Goal: Information Seeking & Learning: Learn about a topic

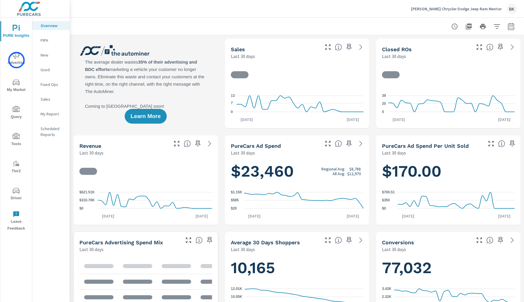
click at [16, 60] on span "Advertise" at bounding box center [16, 59] width 28 height 14
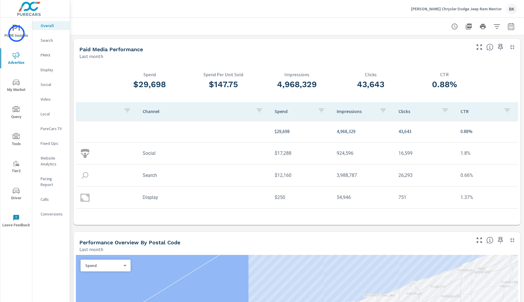
click at [16, 33] on span "PURE Insights" at bounding box center [16, 32] width 28 height 14
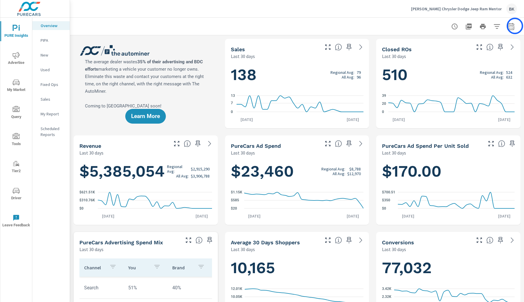
click at [515, 26] on button "button" at bounding box center [511, 27] width 12 height 12
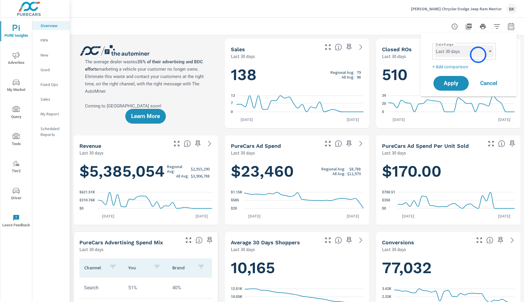
click at [478, 55] on select "Custom Yesterday Last week Last 7 days Last 14 days Last 30 days Last 45 days L…" at bounding box center [463, 51] width 59 height 12
click at [434, 45] on select "Custom Yesterday Last week Last 7 days Last 14 days Last 30 days Last 45 days L…" at bounding box center [463, 51] width 59 height 12
select select "Last month"
click at [448, 66] on p "+ Add comparison" at bounding box center [469, 66] width 75 height 7
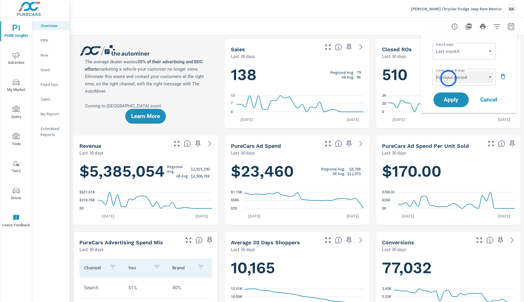
click at [448, 78] on select "Custom Previous period Previous month Previous year" at bounding box center [463, 77] width 59 height 12
click at [434, 71] on select "Custom Previous period Previous month Previous year" at bounding box center [463, 77] width 59 height 12
select select "Previous month"
click at [448, 99] on span "Apply" at bounding box center [451, 100] width 24 height 6
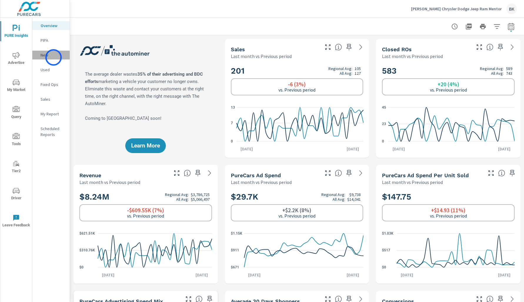
click at [53, 57] on p "New" at bounding box center [53, 55] width 24 height 6
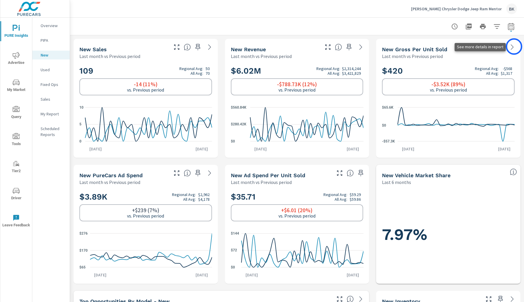
click at [514, 46] on icon at bounding box center [511, 46] width 7 height 7
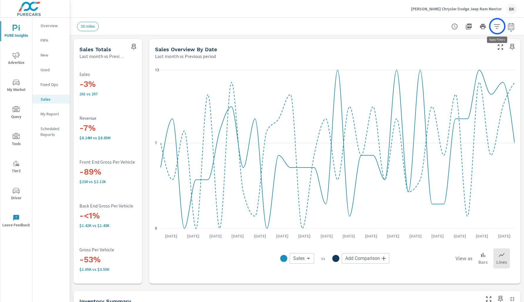
click at [497, 26] on icon "button" at bounding box center [496, 26] width 6 height 4
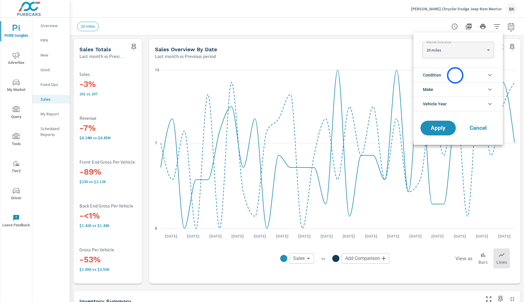
click at [455, 75] on li "Condition" at bounding box center [457, 75] width 89 height 14
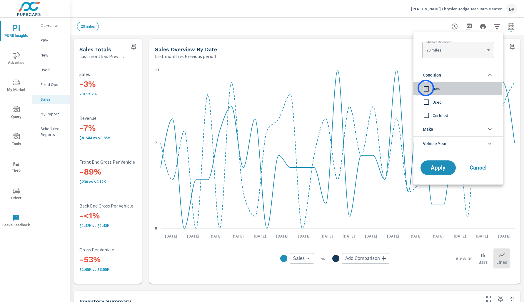
click at [426, 88] on input "filter options" at bounding box center [426, 89] width 12 height 12
click at [436, 168] on span "Apply" at bounding box center [438, 168] width 24 height 6
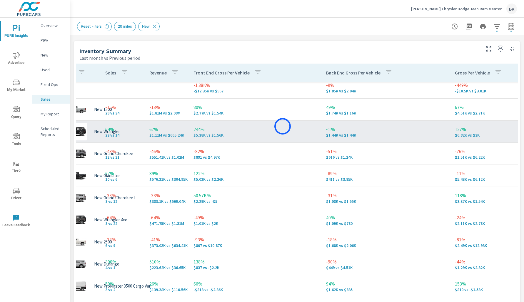
scroll to position [5, 12]
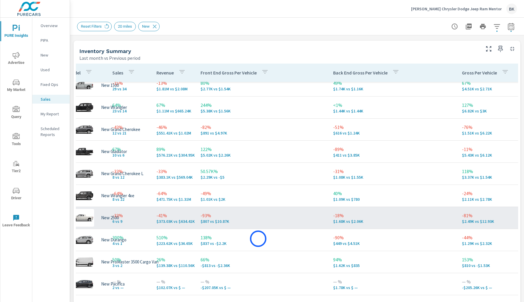
scroll to position [27, 12]
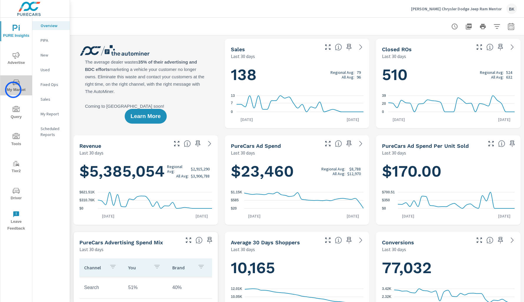
click at [13, 90] on span "My Market" at bounding box center [16, 86] width 28 height 14
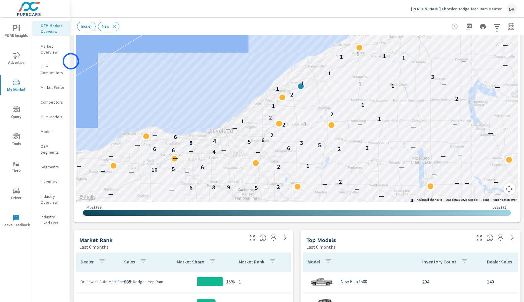
scroll to position [50, 0]
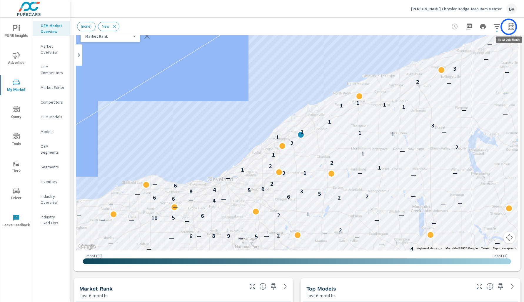
click at [508, 27] on icon "button" at bounding box center [510, 26] width 7 height 7
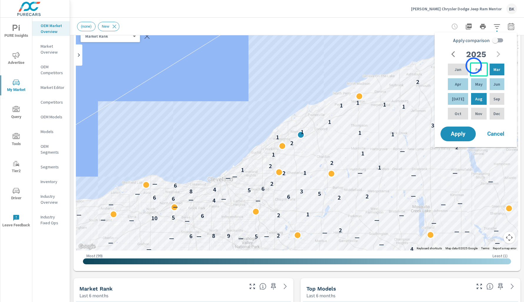
click at [473, 66] on div "Feb" at bounding box center [479, 69] width 18 height 14
click at [458, 99] on div "Jul" at bounding box center [457, 99] width 23 height 14
click at [498, 41] on input "Apply comparison" at bounding box center [495, 40] width 34 height 11
checkbox input "true"
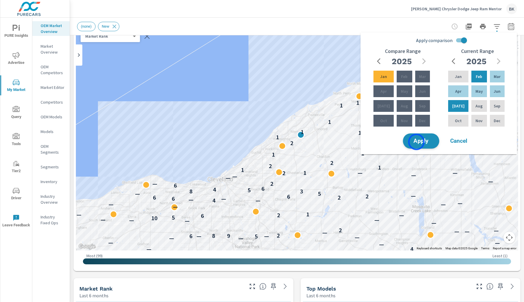
click at [416, 142] on span "Apply" at bounding box center [421, 141] width 24 height 6
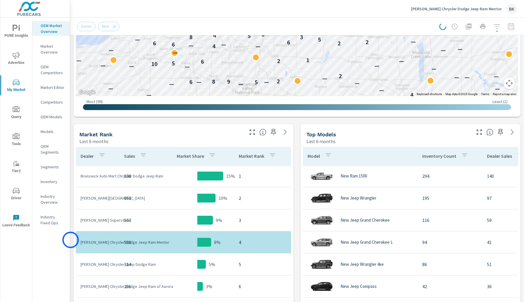
scroll to position [215, 0]
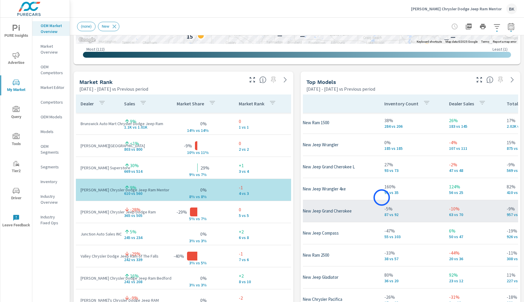
scroll to position [1, 41]
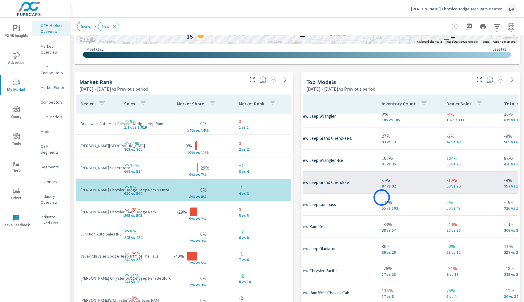
scroll to position [31, 41]
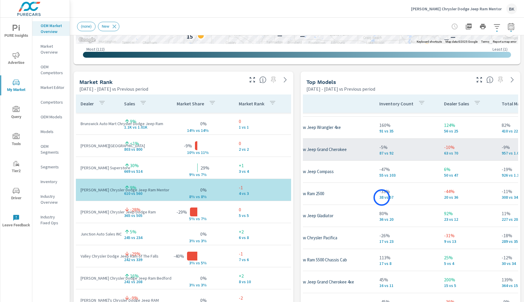
scroll to position [62, 66]
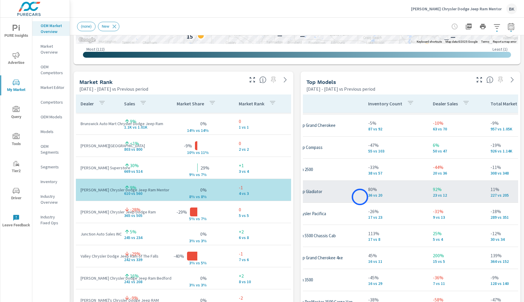
scroll to position [86, 55]
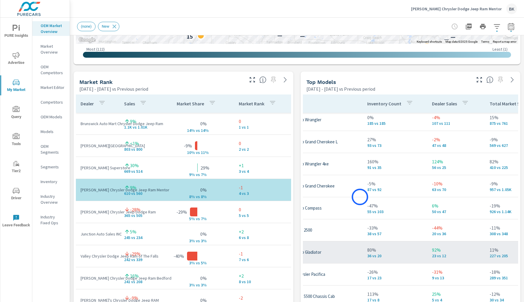
scroll to position [26, 55]
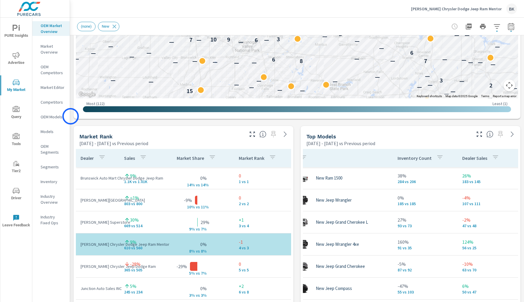
scroll to position [297, 0]
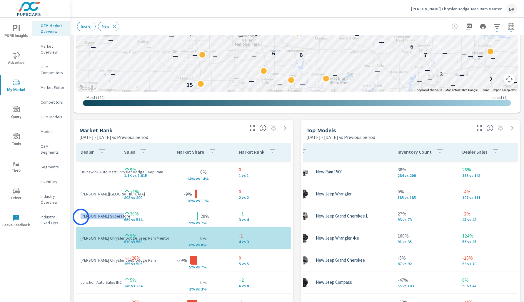
drag, startPoint x: 119, startPoint y: 215, endPoint x: 81, endPoint y: 217, distance: 37.9
click at [81, 217] on p "Fred Martin Superstore" at bounding box center [98, 216] width 34 height 6
copy p "Fred Martin Superstor"
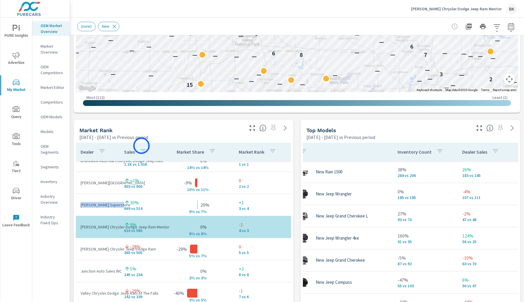
scroll to position [11, 0]
drag, startPoint x: 111, startPoint y: 183, endPoint x: 80, endPoint y: 184, distance: 30.6
click at [80, 184] on td "Medina Auto Mall" at bounding box center [97, 182] width 43 height 15
copy p "Medina Auto Mall"
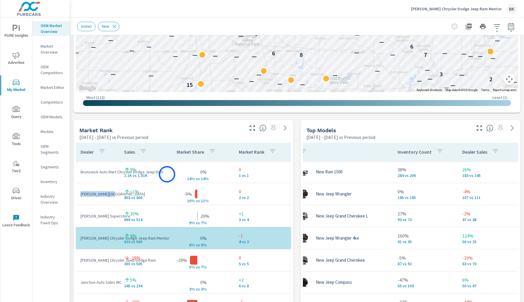
scroll to position [1, 0]
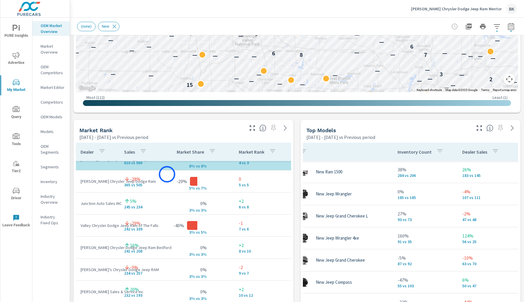
scroll to position [79, 0]
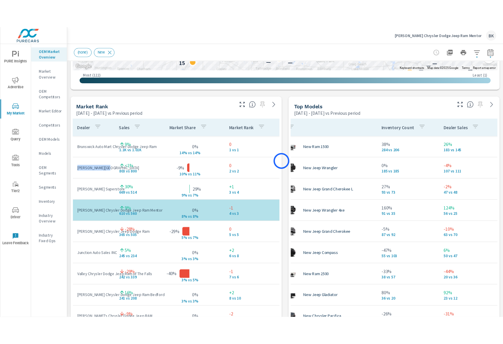
scroll to position [383, 0]
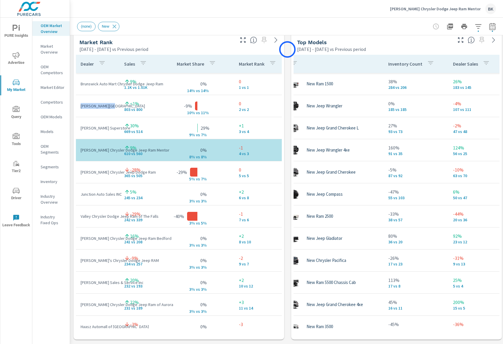
scroll to position [373, 0]
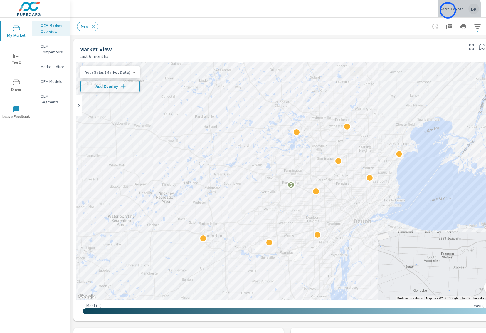
click at [448, 10] on p "Serra Toyota" at bounding box center [452, 8] width 24 height 5
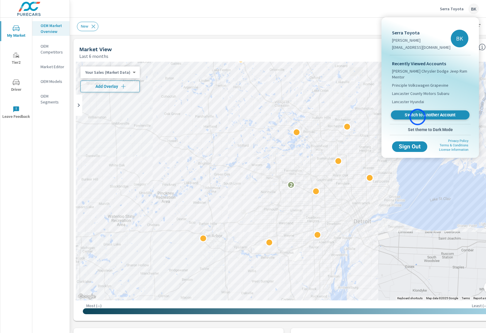
click at [418, 117] on span "Switch to Another Account" at bounding box center [430, 115] width 72 height 6
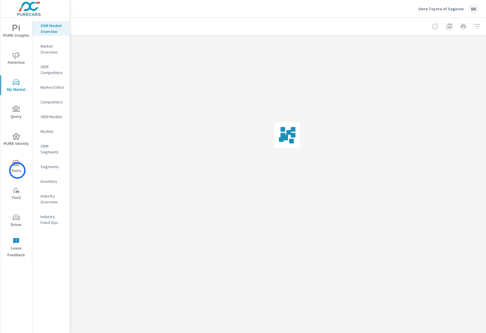
click at [17, 170] on span "Tools" at bounding box center [16, 167] width 28 height 14
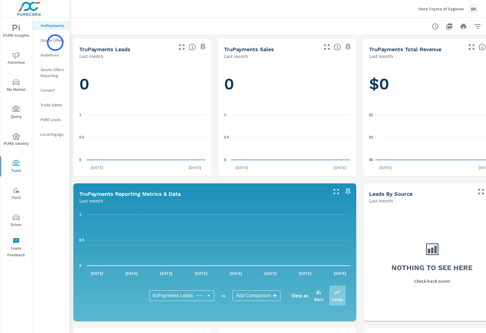
click at [55, 43] on p "Onsite Offers" at bounding box center [53, 40] width 24 height 6
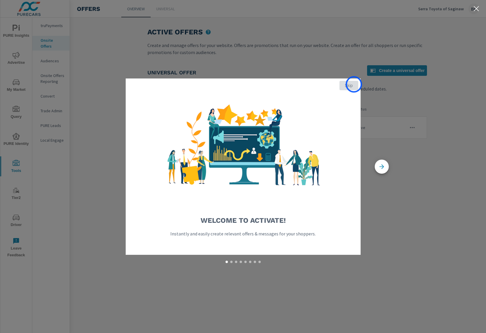
click at [354, 84] on span "Skip" at bounding box center [349, 85] width 14 height 5
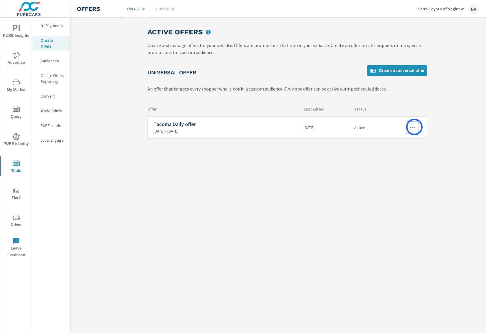
click at [415, 127] on icon "button" at bounding box center [412, 127] width 7 height 7
click at [401, 153] on div "View Report" at bounding box center [402, 155] width 26 height 7
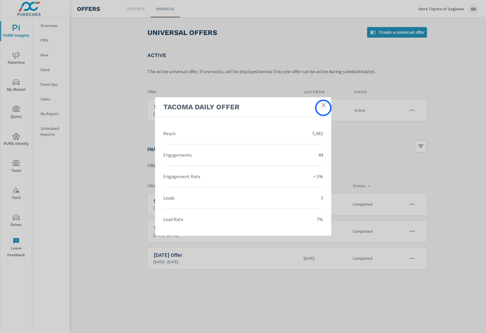
click at [324, 108] on link at bounding box center [324, 105] width 11 height 11
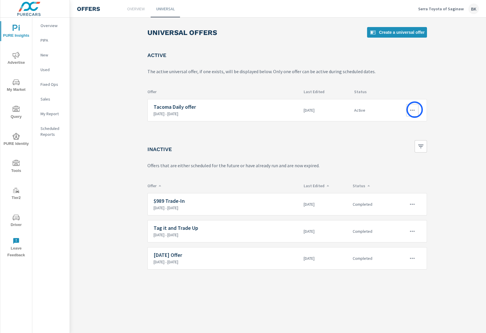
click at [415, 110] on icon "button" at bounding box center [412, 110] width 7 height 7
click at [405, 125] on link "Edit" at bounding box center [402, 124] width 33 height 14
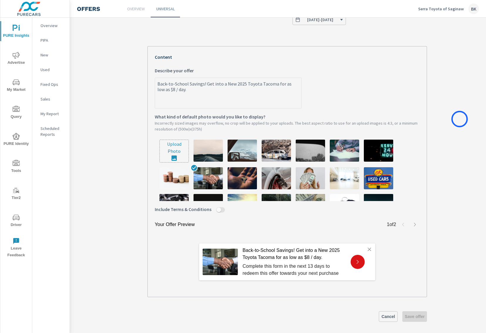
scroll to position [110, 0]
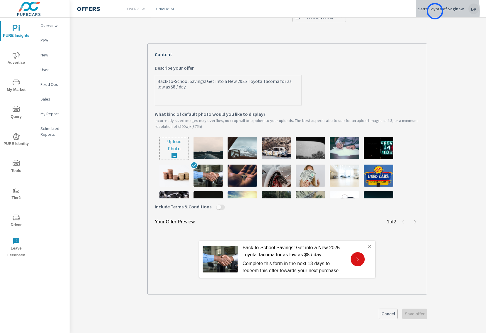
click at [435, 11] on div "Serra Toyota of Saginaw BK" at bounding box center [449, 9] width 61 height 11
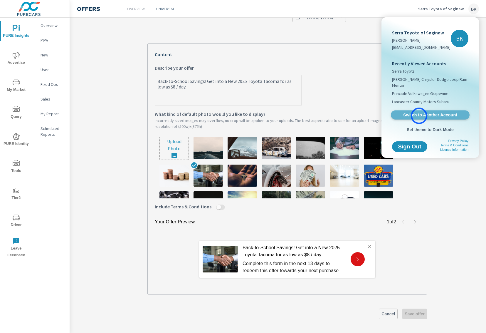
click at [419, 116] on span "Switch to Another Account" at bounding box center [430, 115] width 72 height 6
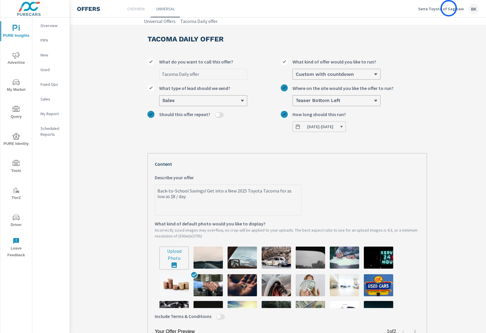
click at [449, 8] on p "Serra Toyota of Saginaw" at bounding box center [442, 8] width 46 height 5
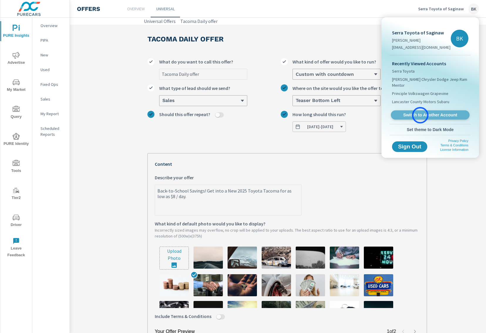
click at [421, 115] on span "Switch to Another Account" at bounding box center [430, 115] width 72 height 6
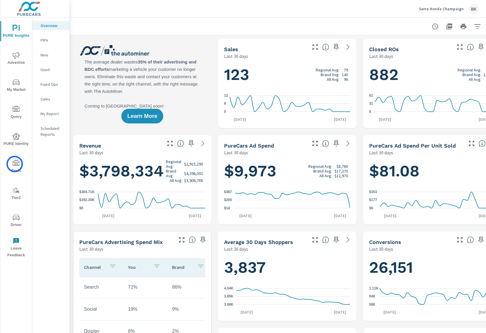
click at [14, 165] on icon "nav menu" at bounding box center [16, 163] width 7 height 7
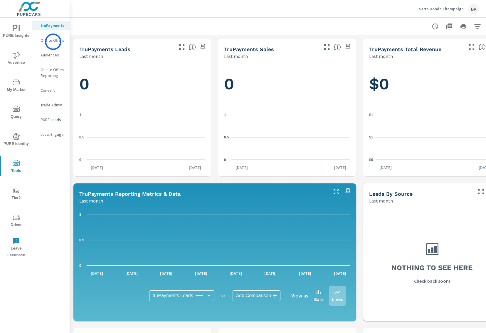
click at [53, 42] on p "Onsite Offers" at bounding box center [53, 40] width 24 height 6
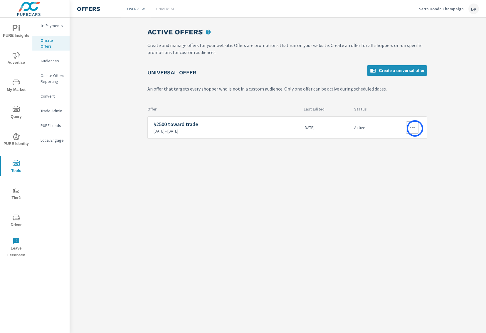
click at [415, 128] on icon "button" at bounding box center [412, 127] width 7 height 7
click at [396, 155] on div "View Report" at bounding box center [402, 155] width 26 height 7
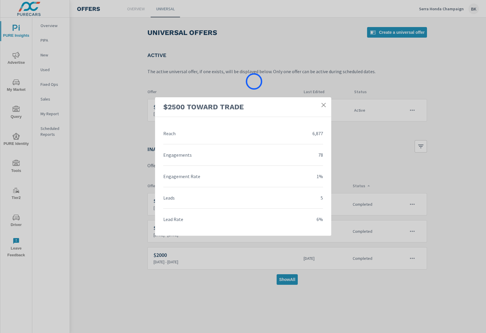
click at [254, 81] on div "$2500 toward trade Reach 6,877 Engagements 78 Engagement Rate 1% Leads 5 Lead R…" at bounding box center [243, 166] width 486 height 333
click at [411, 111] on div "$2500 toward trade Reach 6,877 Engagements 78 Engagement Rate 1% Leads 5 Lead R…" at bounding box center [243, 166] width 486 height 333
drag, startPoint x: 436, startPoint y: 110, endPoint x: 354, endPoint y: 112, distance: 82.6
click at [436, 110] on div "$2500 toward trade Reach 6,877 Engagements 78 Engagement Rate 1% Leads 5 Lead R…" at bounding box center [243, 166] width 486 height 333
click at [323, 106] on icon at bounding box center [324, 105] width 4 height 4
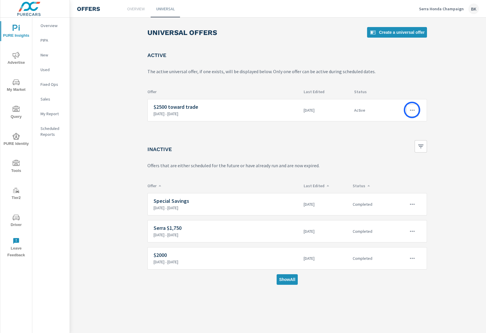
click at [412, 110] on icon "button" at bounding box center [412, 110] width 5 height 1
click at [401, 125] on link "Edit" at bounding box center [402, 124] width 33 height 14
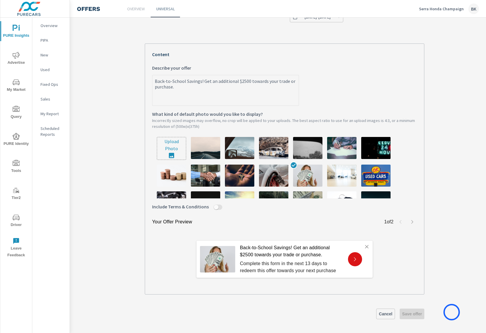
scroll to position [102, 3]
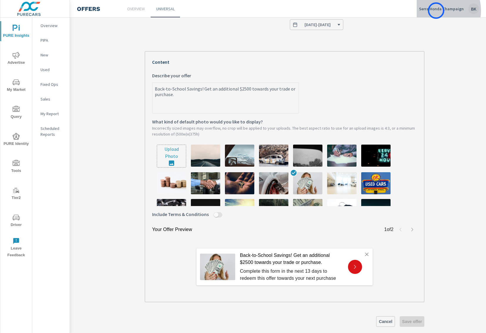
click at [436, 11] on p "Serra Honda Champaign" at bounding box center [441, 8] width 45 height 5
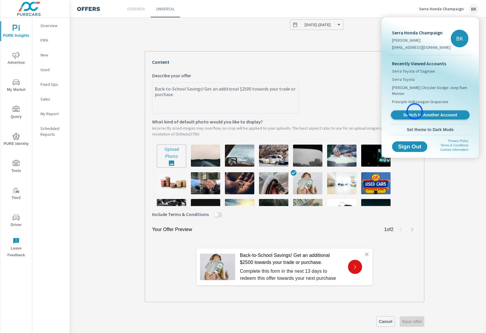
click at [415, 111] on link "Switch to Another Account" at bounding box center [430, 115] width 79 height 9
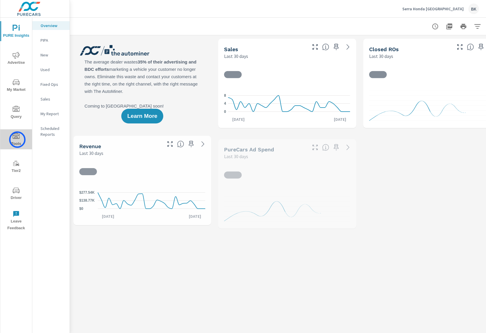
click at [17, 140] on icon "nav menu" at bounding box center [16, 136] width 7 height 7
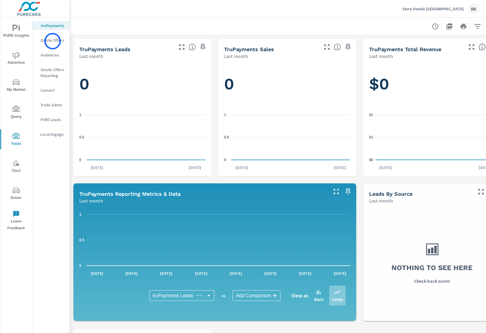
click at [53, 41] on p "Onsite Offers" at bounding box center [53, 40] width 24 height 6
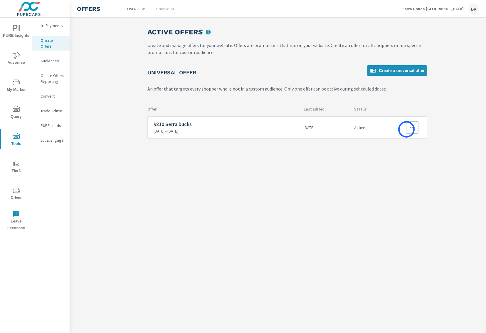
click at [407, 129] on button "button" at bounding box center [412, 127] width 12 height 12
click at [398, 156] on div "View Report" at bounding box center [402, 155] width 26 height 7
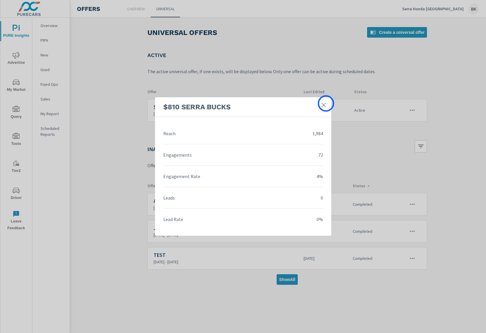
click at [326, 103] on icon at bounding box center [324, 105] width 6 height 6
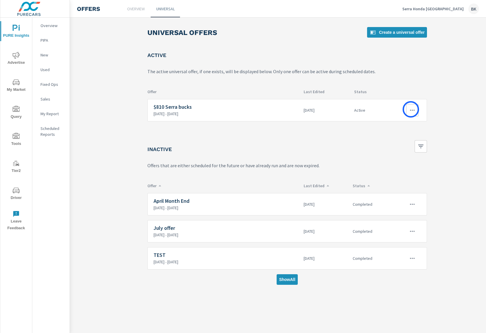
click at [411, 109] on icon "button" at bounding box center [412, 110] width 7 height 7
click at [402, 139] on div "View Report" at bounding box center [402, 138] width 26 height 7
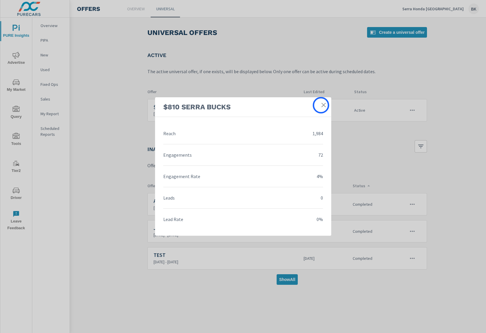
click at [322, 104] on icon at bounding box center [324, 105] width 6 height 6
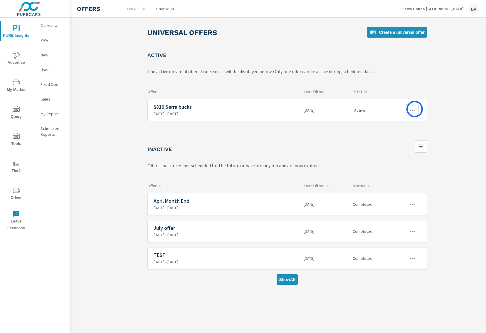
click at [415, 109] on icon "button" at bounding box center [412, 110] width 7 height 7
click at [394, 130] on link "Edit" at bounding box center [402, 124] width 33 height 14
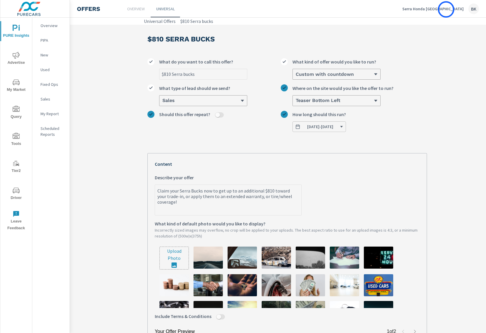
click at [445, 9] on p "Serra Honda [GEOGRAPHIC_DATA]" at bounding box center [433, 8] width 61 height 5
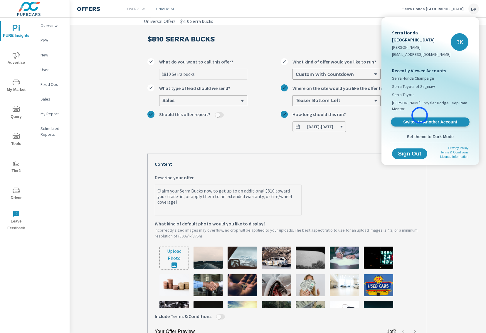
click at [420, 119] on span "Switch to Another Account" at bounding box center [430, 122] width 72 height 6
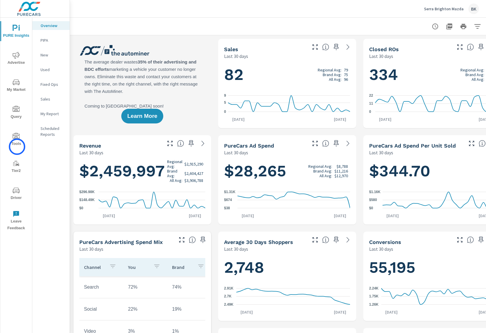
click at [17, 147] on span "Tools" at bounding box center [16, 140] width 28 height 14
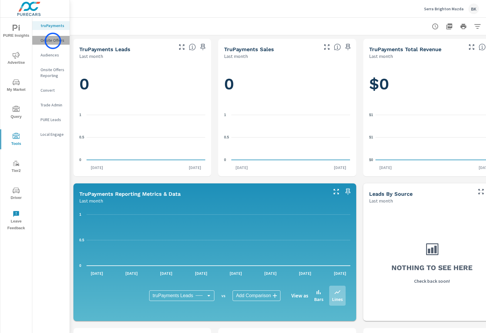
click at [53, 41] on p "Onsite Offers" at bounding box center [53, 40] width 24 height 6
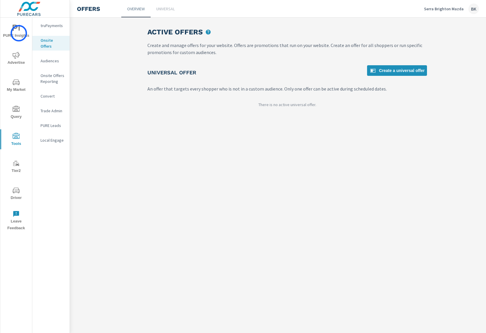
click at [19, 33] on span "PURE Insights" at bounding box center [16, 32] width 28 height 14
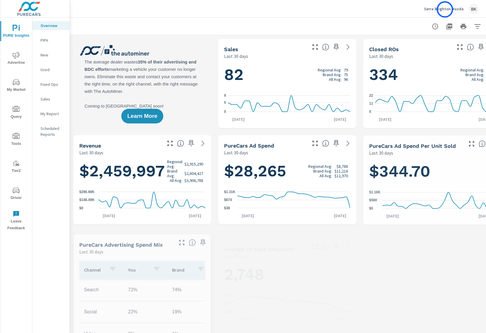
click at [445, 9] on p "Serra Brighton Mazda" at bounding box center [444, 8] width 40 height 5
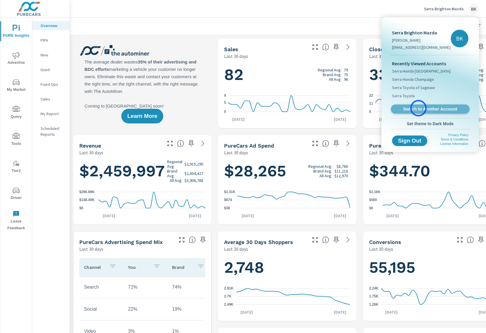
click at [419, 108] on span "Switch to Another Account" at bounding box center [430, 109] width 72 height 6
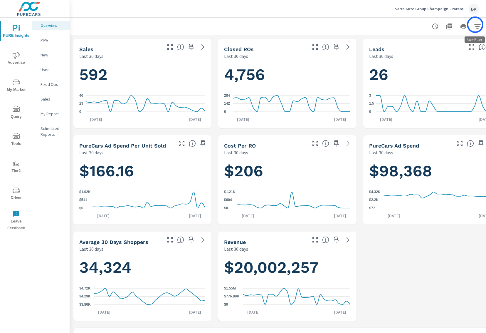
scroll to position [0, 19]
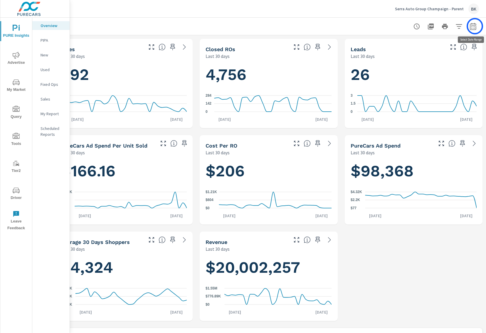
click at [475, 26] on icon "button" at bounding box center [473, 27] width 4 height 2
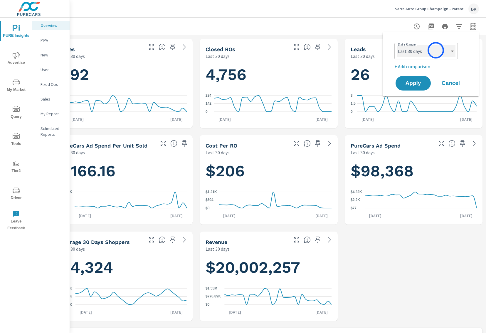
click at [436, 50] on select "Custom [DATE] Last week Last 7 days Last 14 days Last 30 days Last 45 days Last…" at bounding box center [426, 51] width 59 height 12
click at [397, 45] on select "Custom [DATE] Last week Last 7 days Last 14 days Last 30 days Last 45 days Last…" at bounding box center [426, 51] width 59 height 12
select select "Last month"
click at [415, 64] on p "+ Add comparison" at bounding box center [432, 66] width 75 height 7
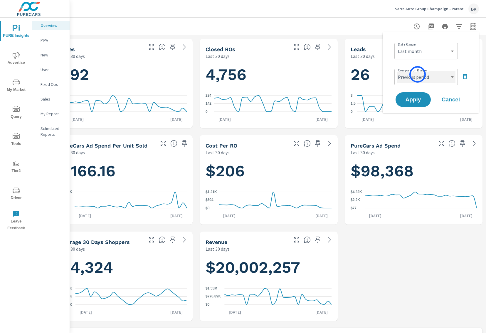
click at [418, 74] on select "Custom Previous period Previous month Previous year" at bounding box center [426, 77] width 59 height 12
click at [397, 71] on select "Custom Previous period Previous month Previous year" at bounding box center [426, 77] width 59 height 12
select select "Previous month"
click at [414, 105] on button "Apply" at bounding box center [413, 99] width 36 height 15
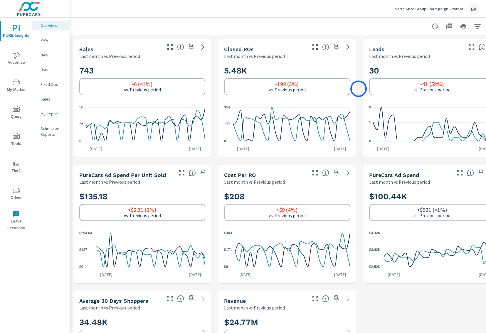
scroll to position [0, 19]
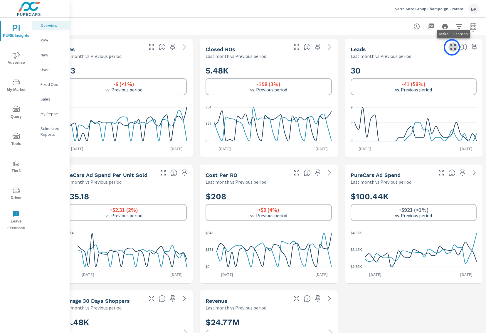
click at [452, 47] on icon "button" at bounding box center [453, 46] width 7 height 7
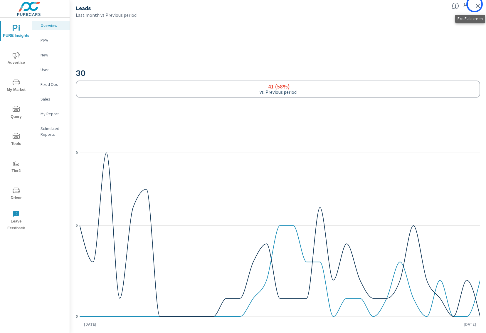
click at [475, 4] on icon "button" at bounding box center [478, 5] width 7 height 7
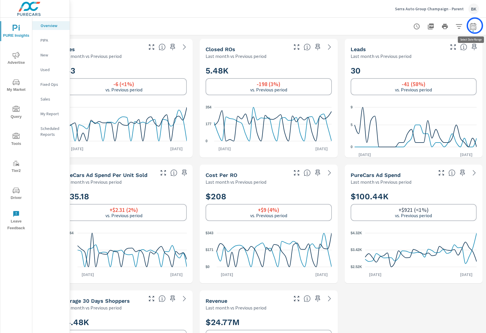
click at [477, 26] on button "button" at bounding box center [474, 27] width 12 height 12
select select "Last month"
select select "Previous period"
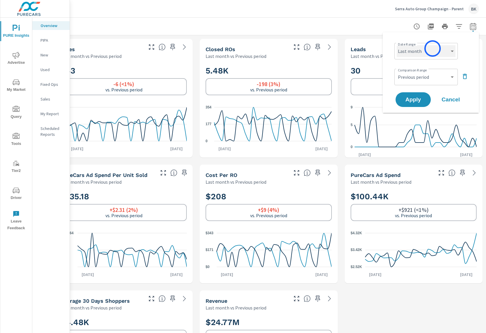
click at [433, 48] on select "Custom [DATE] Last week Last 7 days Last 14 days Last 30 days Last 45 days Last…" at bounding box center [426, 51] width 59 height 12
click at [397, 45] on select "Custom [DATE] Last week Last 7 days Last 14 days Last 30 days Last 45 days Last…" at bounding box center [426, 51] width 59 height 12
select select "Month to date"
click at [424, 76] on select "Custom Previous period Previous month Previous year" at bounding box center [426, 77] width 59 height 12
click at [397, 71] on select "Custom Previous period Previous month Previous year" at bounding box center [426, 77] width 59 height 12
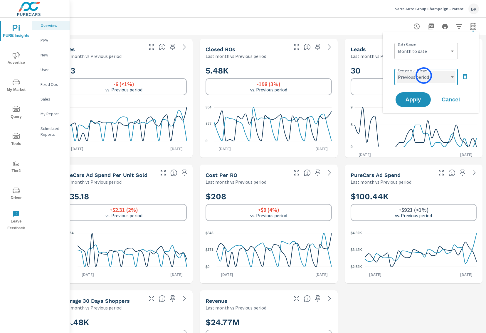
select select "Previous month"
click at [412, 99] on span "Apply" at bounding box center [413, 100] width 24 height 6
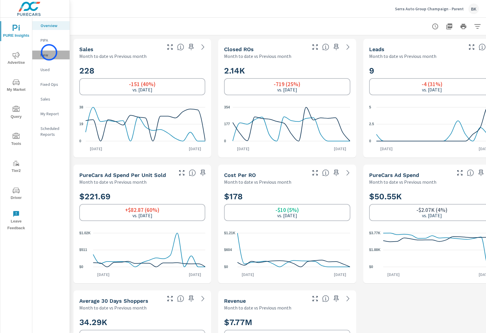
click at [49, 52] on p "New" at bounding box center [53, 55] width 24 height 6
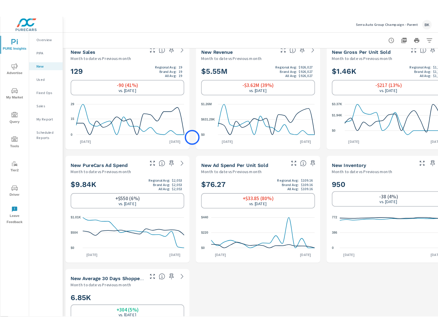
scroll to position [0, 1]
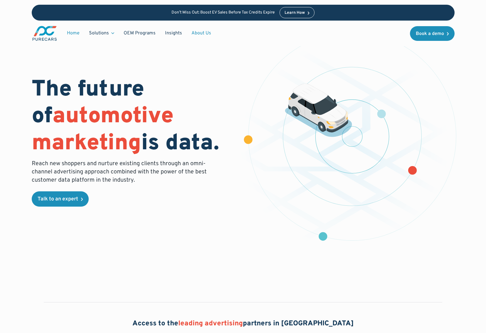
click at [197, 34] on link "About Us" at bounding box center [201, 33] width 29 height 11
click at [200, 32] on link "About Us" at bounding box center [201, 33] width 29 height 11
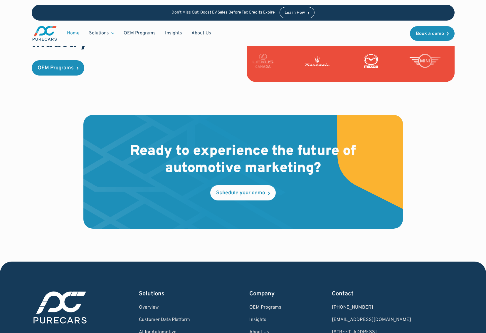
scroll to position [1791, 0]
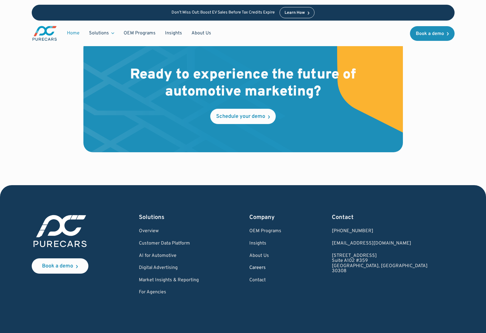
click at [282, 261] on div "Company OEM Programs Insights About Us Careers Contact" at bounding box center [266, 254] width 32 height 82
click at [282, 265] on link "Careers" at bounding box center [266, 267] width 32 height 5
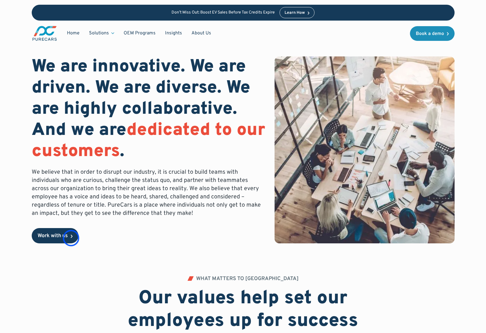
click at [71, 238] on link "Work with us" at bounding box center [55, 235] width 47 height 15
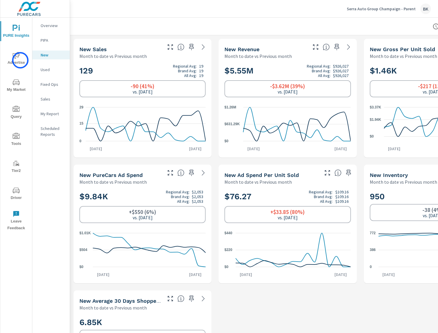
click at [20, 60] on span "Advertise" at bounding box center [16, 59] width 28 height 14
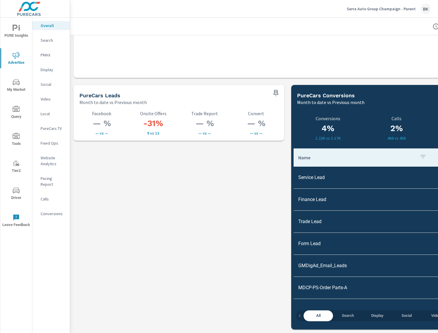
scroll to position [1149, 67]
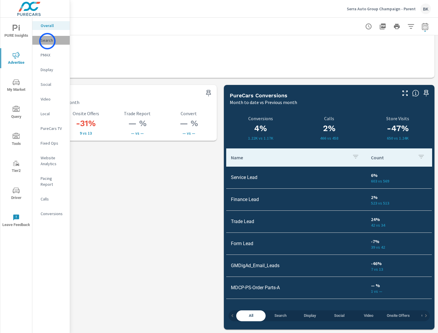
click at [47, 41] on p "Search" at bounding box center [53, 40] width 24 height 6
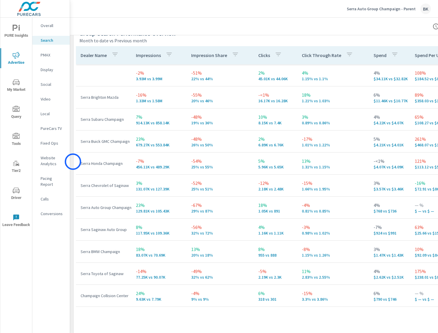
scroll to position [331, 0]
click at [39, 52] on div "PMAX" at bounding box center [50, 55] width 37 height 9
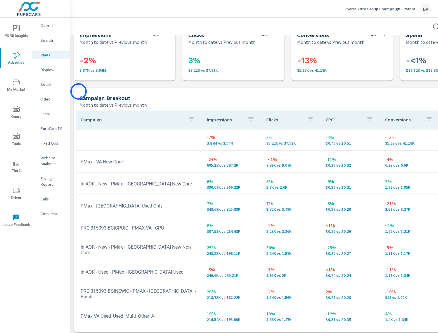
scroll to position [17, 0]
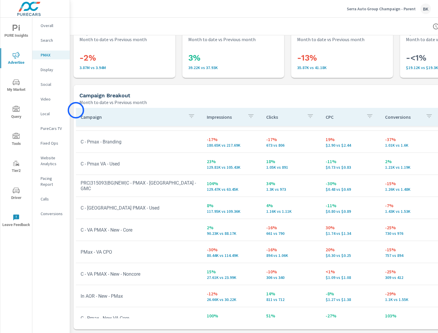
scroll to position [261, 0]
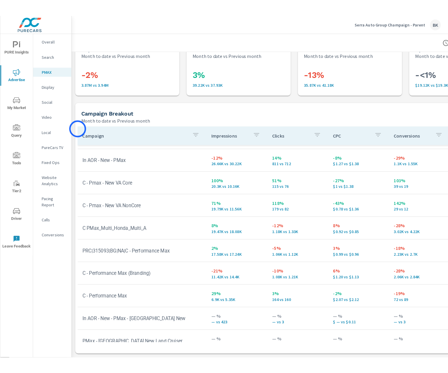
scroll to position [403, 0]
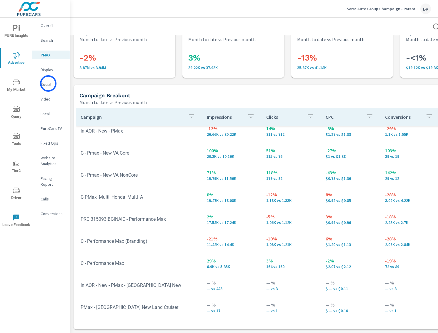
click at [48, 83] on p "Social" at bounding box center [53, 84] width 24 height 6
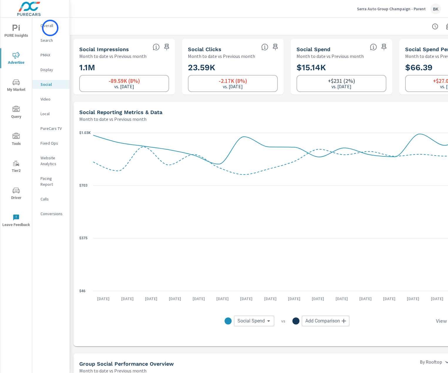
click at [50, 28] on p "Overall" at bounding box center [53, 26] width 24 height 6
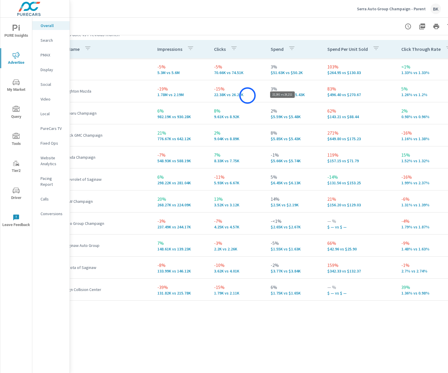
scroll to position [839, 0]
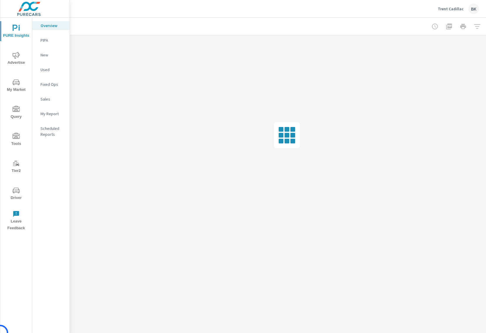
scroll to position [0, 1]
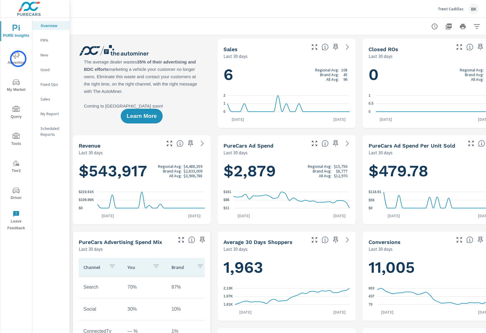
click at [18, 59] on span "Advertise" at bounding box center [16, 59] width 28 height 14
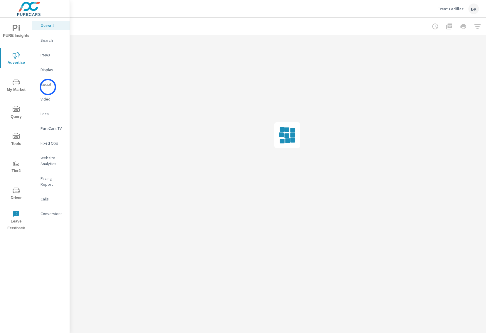
click at [48, 87] on p "Social" at bounding box center [53, 84] width 24 height 6
click at [46, 83] on p "Social" at bounding box center [53, 84] width 24 height 6
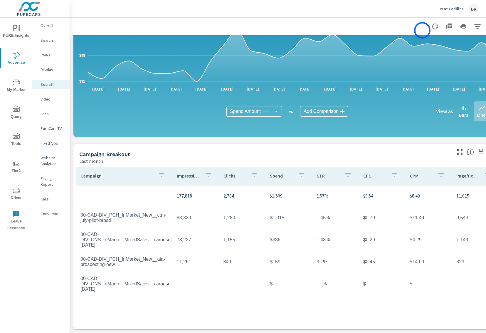
scroll to position [88, 19]
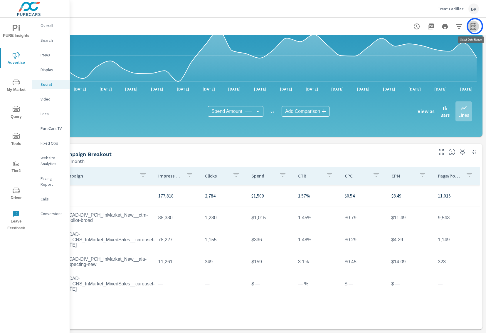
click at [475, 26] on icon "button" at bounding box center [473, 27] width 4 height 2
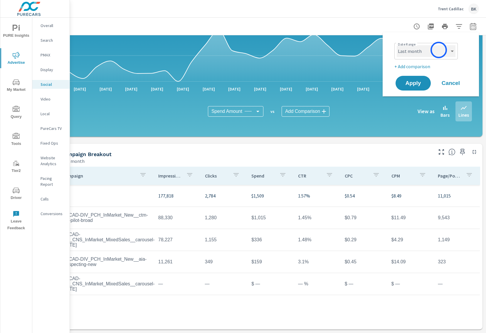
click at [439, 50] on select "Custom Yesterday Last week Last 7 days Last 14 days Last 30 days Last 45 days L…" at bounding box center [426, 51] width 59 height 12
click at [397, 45] on select "Custom Yesterday Last week Last 7 days Last 14 days Last 30 days Last 45 days L…" at bounding box center [426, 51] width 59 height 12
click at [424, 50] on select "Custom Yesterday Last week Last 7 days Last 14 days Last 30 days Last 45 days L…" at bounding box center [426, 51] width 59 height 12
click at [397, 45] on select "Custom Yesterday Last week Last 7 days Last 14 days Last 30 days Last 45 days L…" at bounding box center [426, 51] width 59 height 12
select select "Last 90 days"
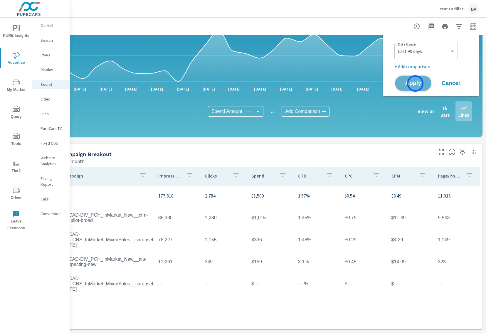
click at [416, 83] on span "Apply" at bounding box center [413, 84] width 24 height 6
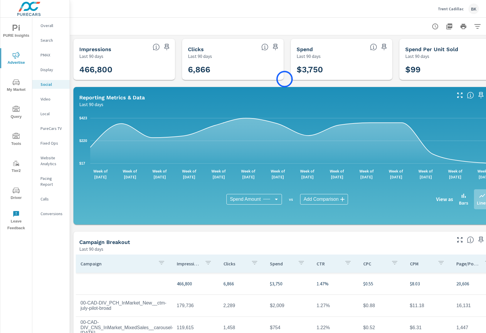
scroll to position [23, 0]
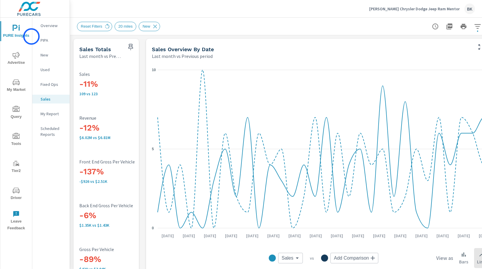
scroll to position [22, 0]
click at [17, 64] on span "Advertise" at bounding box center [16, 59] width 28 height 14
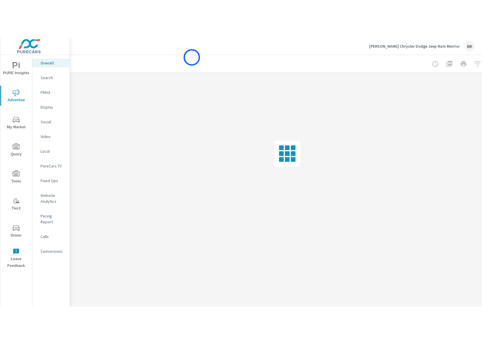
scroll to position [0, 23]
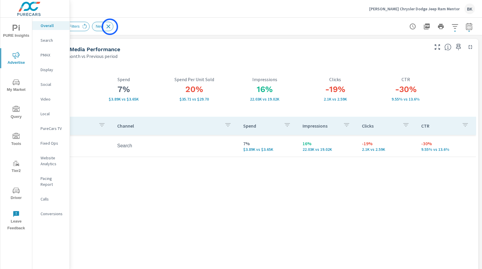
click at [110, 27] on icon at bounding box center [109, 26] width 4 height 4
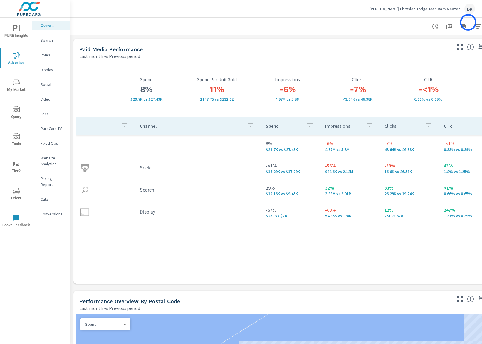
scroll to position [0, 23]
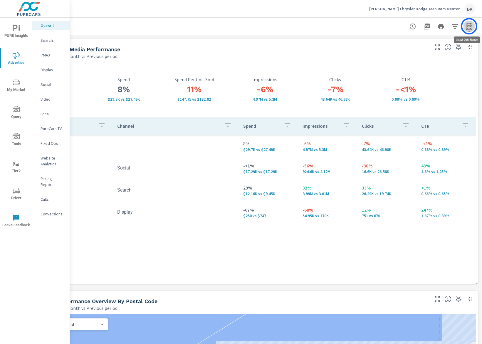
click at [469, 26] on icon "button" at bounding box center [469, 27] width 4 height 2
select select "Last month"
select select "Previous period"
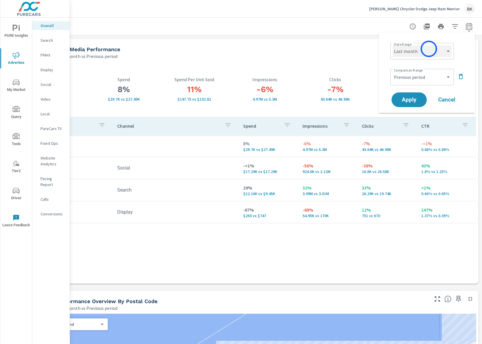
click at [429, 49] on select "Custom Yesterday Last week Last 7 days Last 14 days Last 30 days Last 45 days L…" at bounding box center [422, 51] width 59 height 12
click at [393, 45] on select "Custom Yesterday Last week Last 7 days Last 14 days Last 30 days Last 45 days L…" at bounding box center [422, 51] width 59 height 12
select select "Last 30 days"
click at [411, 101] on span "Apply" at bounding box center [409, 100] width 24 height 6
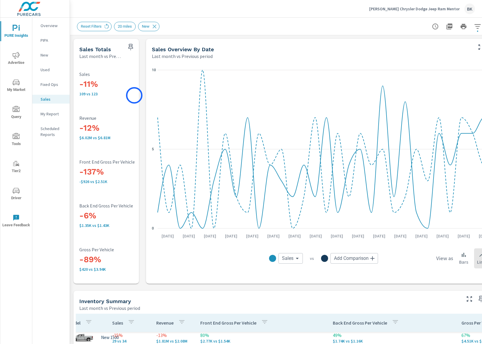
scroll to position [321, 0]
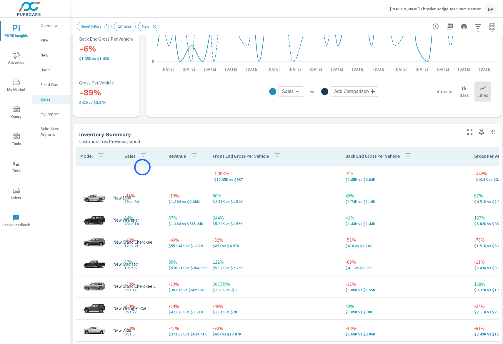
scroll to position [229, 0]
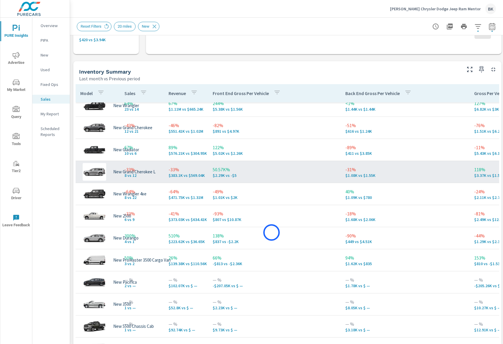
scroll to position [58, 0]
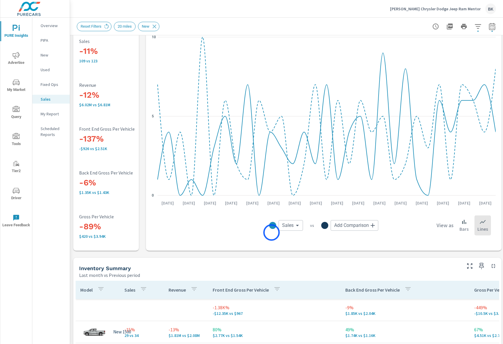
scroll to position [16, 0]
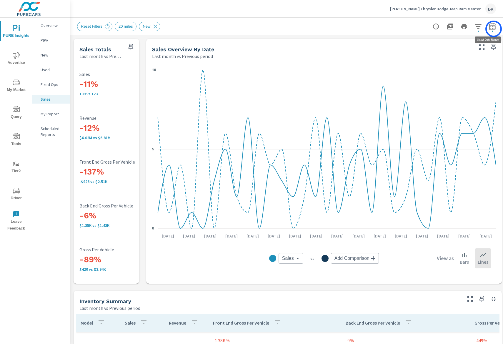
click at [482, 29] on icon "button" at bounding box center [491, 26] width 7 height 7
select select "Last month"
select select "Previous period"
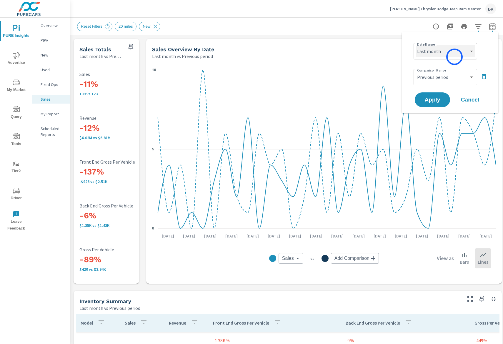
click at [453, 56] on select "Custom Yesterday Last week Last 7 days Last 14 days Last 30 days Last 45 days L…" at bounding box center [445, 51] width 59 height 12
click at [416, 45] on select "Custom Yesterday Last week Last 7 days Last 14 days Last 30 days Last 45 days L…" at bounding box center [445, 51] width 59 height 12
select select "Month to date"
click at [448, 73] on select "Custom Previous period Previous month Previous year" at bounding box center [445, 77] width 59 height 12
click at [416, 71] on select "Custom Previous period Previous month Previous year" at bounding box center [445, 77] width 59 height 12
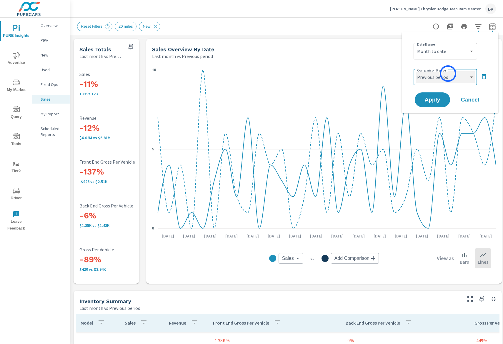
select select "Previous month"
click at [439, 100] on span "Apply" at bounding box center [432, 100] width 24 height 6
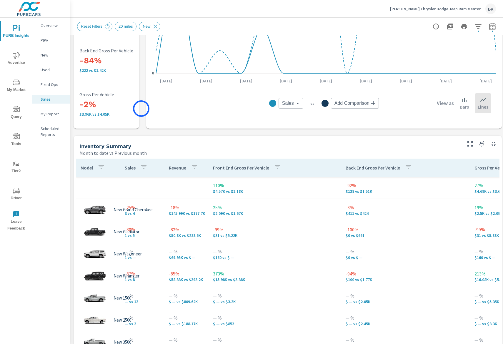
scroll to position [187, 0]
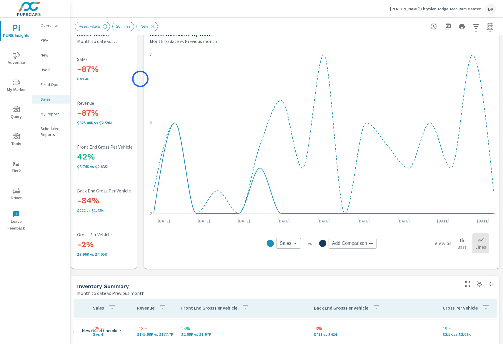
scroll to position [0, 2]
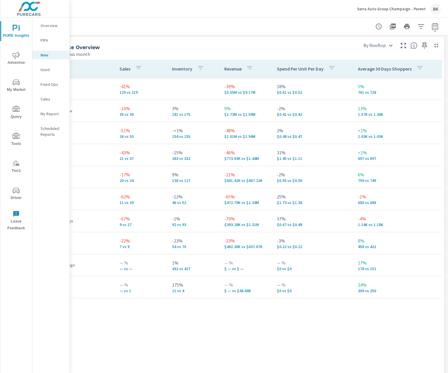
scroll to position [379, 0]
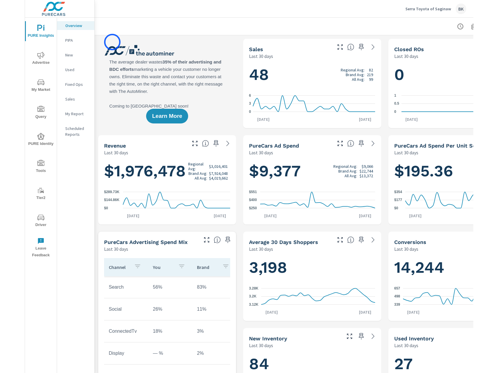
scroll to position [0, 0]
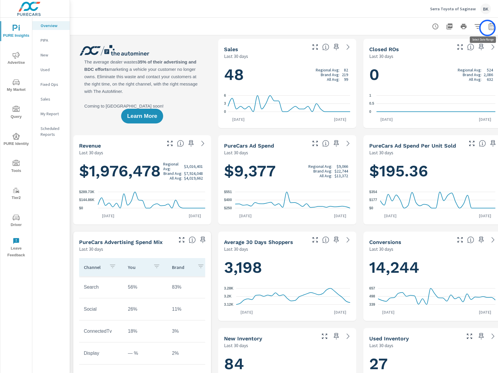
scroll to position [0, 7]
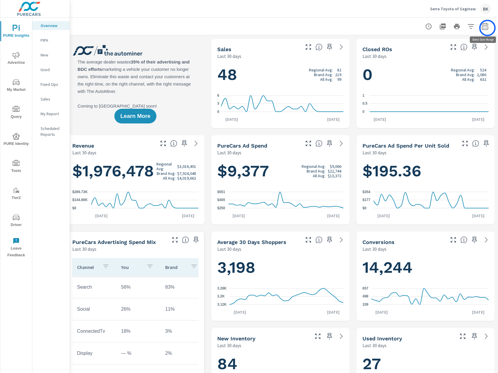
click at [448, 28] on icon "button" at bounding box center [484, 26] width 7 height 7
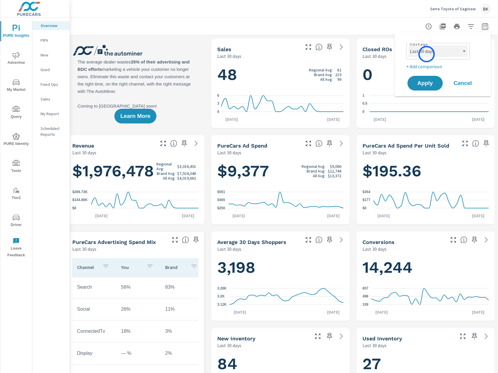
click at [426, 54] on select "Custom Yesterday Last week Last 7 days Last 14 days Last 30 days Last 45 days L…" at bounding box center [438, 51] width 59 height 12
click at [409, 45] on select "Custom Yesterday Last week Last 7 days Last 14 days Last 30 days Last 45 days L…" at bounding box center [438, 51] width 59 height 12
click at [431, 54] on select "Custom Yesterday Last week Last 7 days Last 14 days Last 30 days Last 45 days L…" at bounding box center [438, 51] width 59 height 12
click at [409, 45] on select "Custom Yesterday Last week Last 7 days Last 14 days Last 30 days Last 45 days L…" at bounding box center [438, 51] width 59 height 12
select select "Last month"
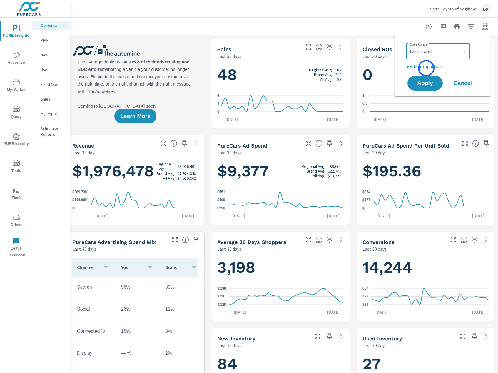
click at [426, 68] on p "+ Add comparison" at bounding box center [443, 66] width 75 height 7
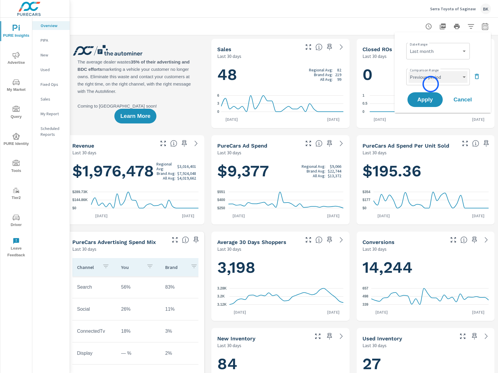
click at [431, 81] on select "Custom Previous period Previous month Previous year" at bounding box center [438, 77] width 59 height 12
click at [409, 71] on select "Custom Previous period Previous month Previous year" at bounding box center [438, 77] width 59 height 12
select select "Previous month"
click at [428, 100] on span "Apply" at bounding box center [425, 100] width 24 height 6
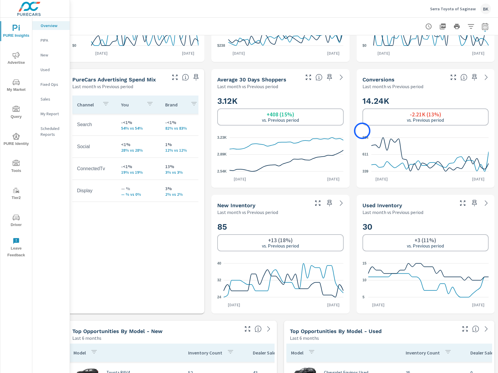
scroll to position [230, 7]
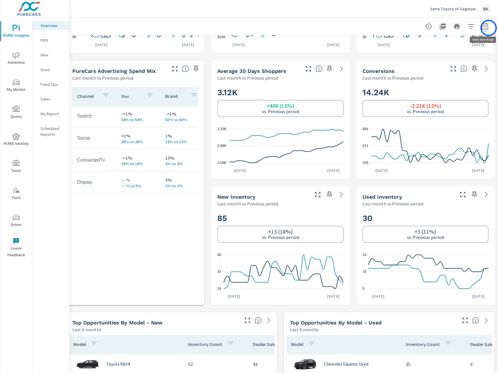
click at [448, 28] on button "button" at bounding box center [485, 27] width 12 height 12
select select "Last month"
select select "Previous period"
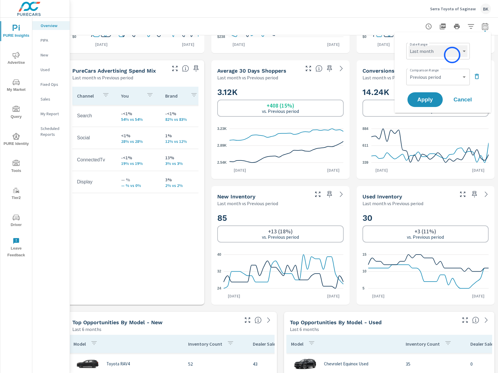
click at [448, 55] on select "Custom Yesterday Last week Last 7 days Last 14 days Last 30 days Last 45 days L…" at bounding box center [438, 51] width 59 height 12
click at [409, 45] on select "Custom Yesterday Last week Last 7 days Last 14 days Last 30 days Last 45 days L…" at bounding box center [438, 51] width 59 height 12
click at [444, 46] on select "Custom Yesterday Last week Last 7 days Last 14 days Last 30 days Last 45 days L…" at bounding box center [438, 51] width 59 height 12
click at [409, 45] on select "Custom Yesterday Last week Last 7 days Last 14 days Last 30 days Last 45 days L…" at bounding box center [438, 51] width 59 height 12
select select "Month to date"
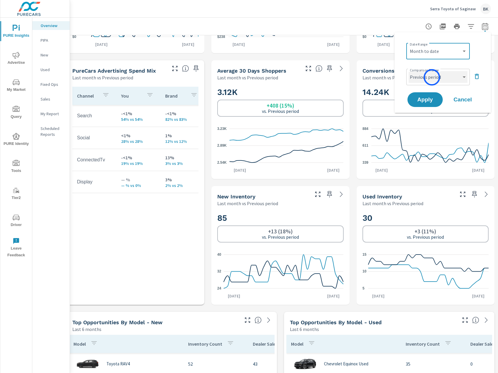
click at [432, 77] on select "Custom Previous period Previous month Previous year" at bounding box center [438, 77] width 59 height 12
click at [409, 71] on select "Custom Previous period Previous month Previous year" at bounding box center [438, 77] width 59 height 12
select select "Previous month"
click at [426, 101] on span "Apply" at bounding box center [425, 100] width 24 height 6
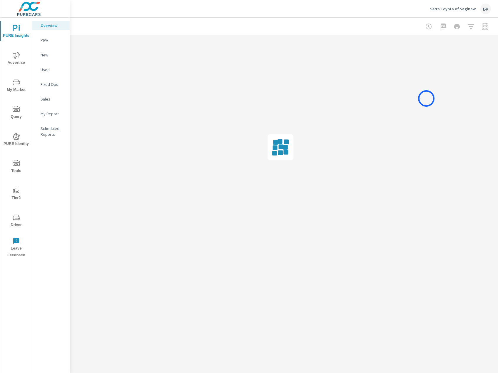
scroll to position [0, 7]
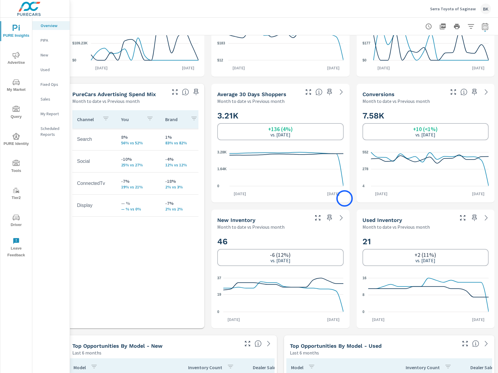
scroll to position [206, 7]
click at [50, 56] on p "New" at bounding box center [53, 55] width 24 height 6
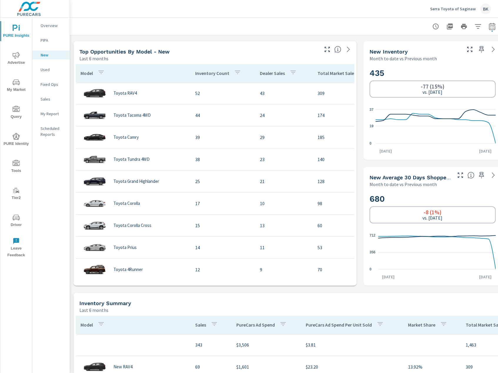
scroll to position [342, 0]
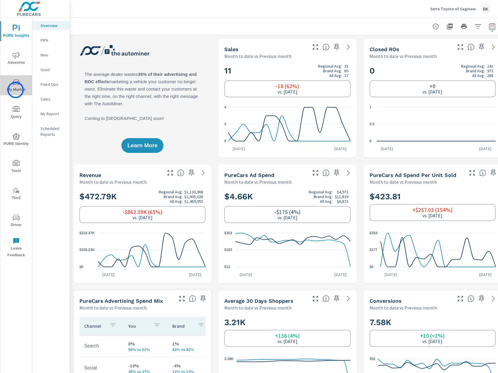
click at [16, 90] on span "My Market" at bounding box center [16, 86] width 28 height 14
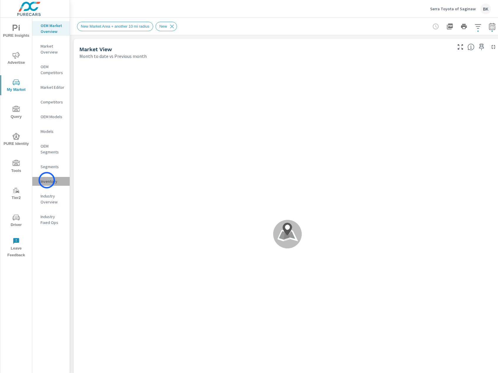
click at [47, 180] on p "Inventory" at bounding box center [53, 181] width 24 height 6
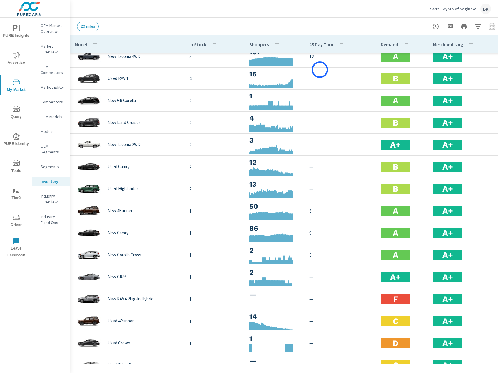
scroll to position [30, 0]
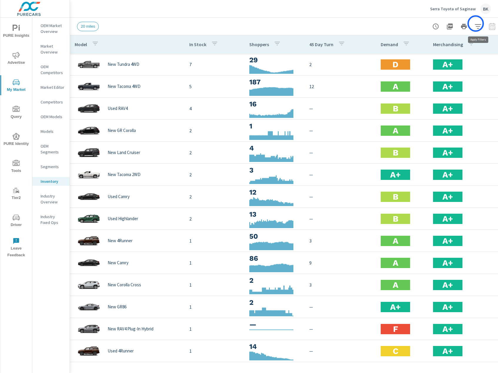
click at [476, 24] on icon "button" at bounding box center [477, 26] width 7 height 7
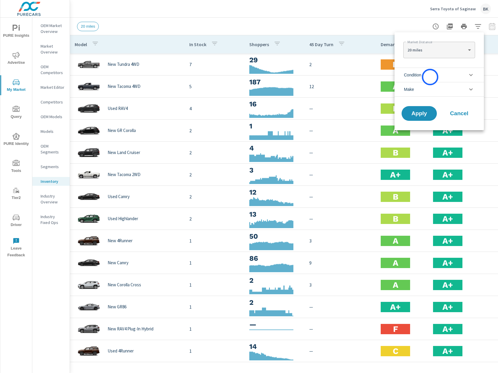
click at [430, 77] on li "Condition" at bounding box center [438, 75] width 89 height 14
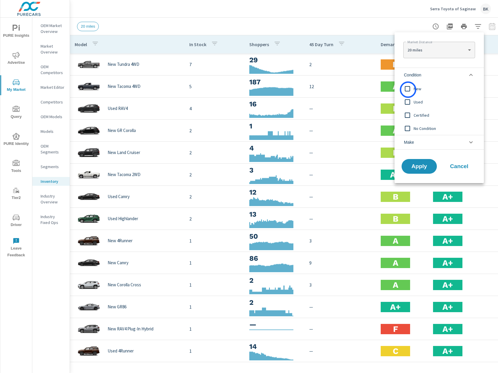
click at [408, 90] on input "filter options" at bounding box center [407, 89] width 12 height 12
click at [413, 165] on span "Apply" at bounding box center [419, 167] width 24 height 6
